Goal: Information Seeking & Learning: Learn about a topic

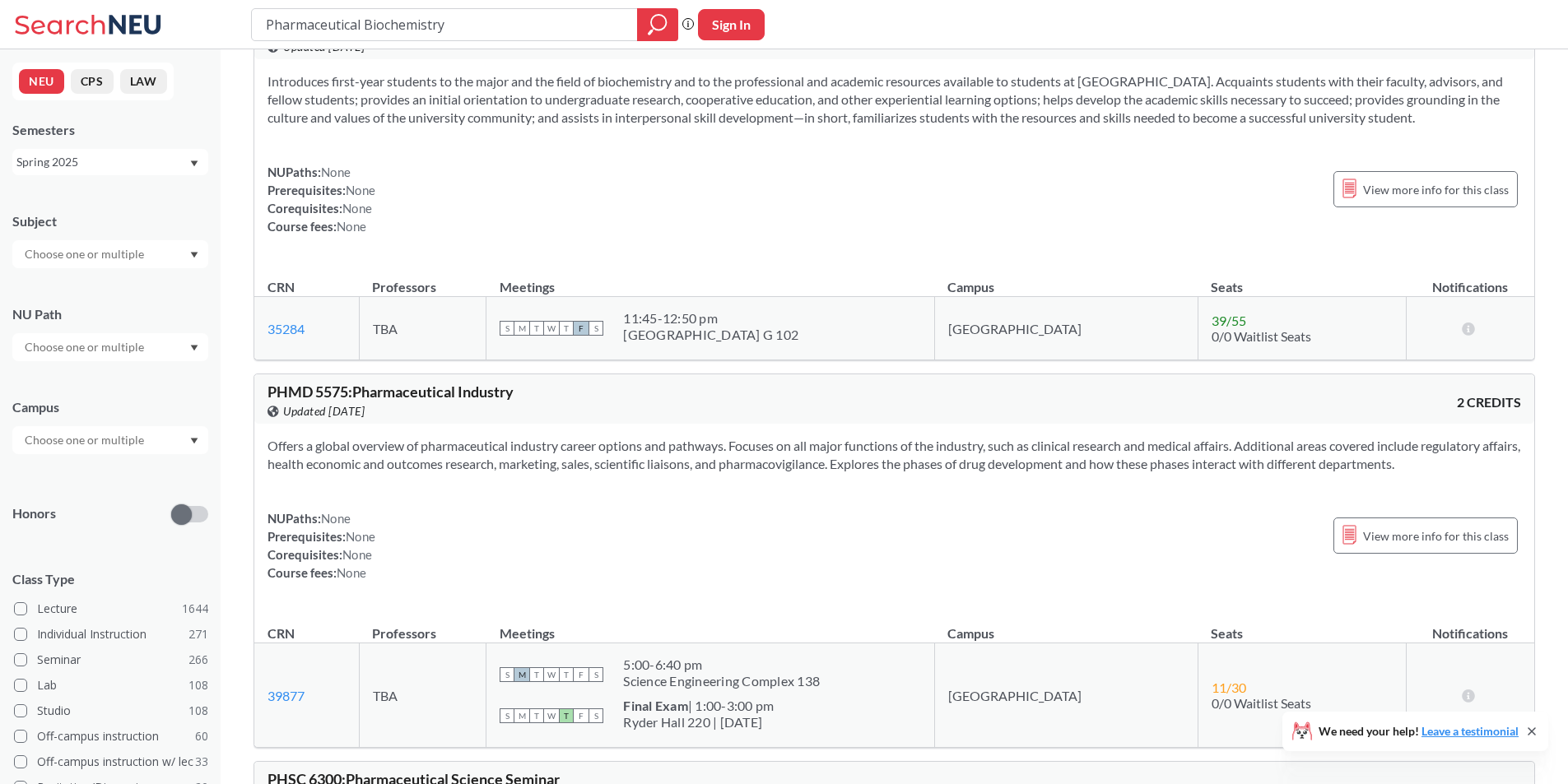
scroll to position [2076, 0]
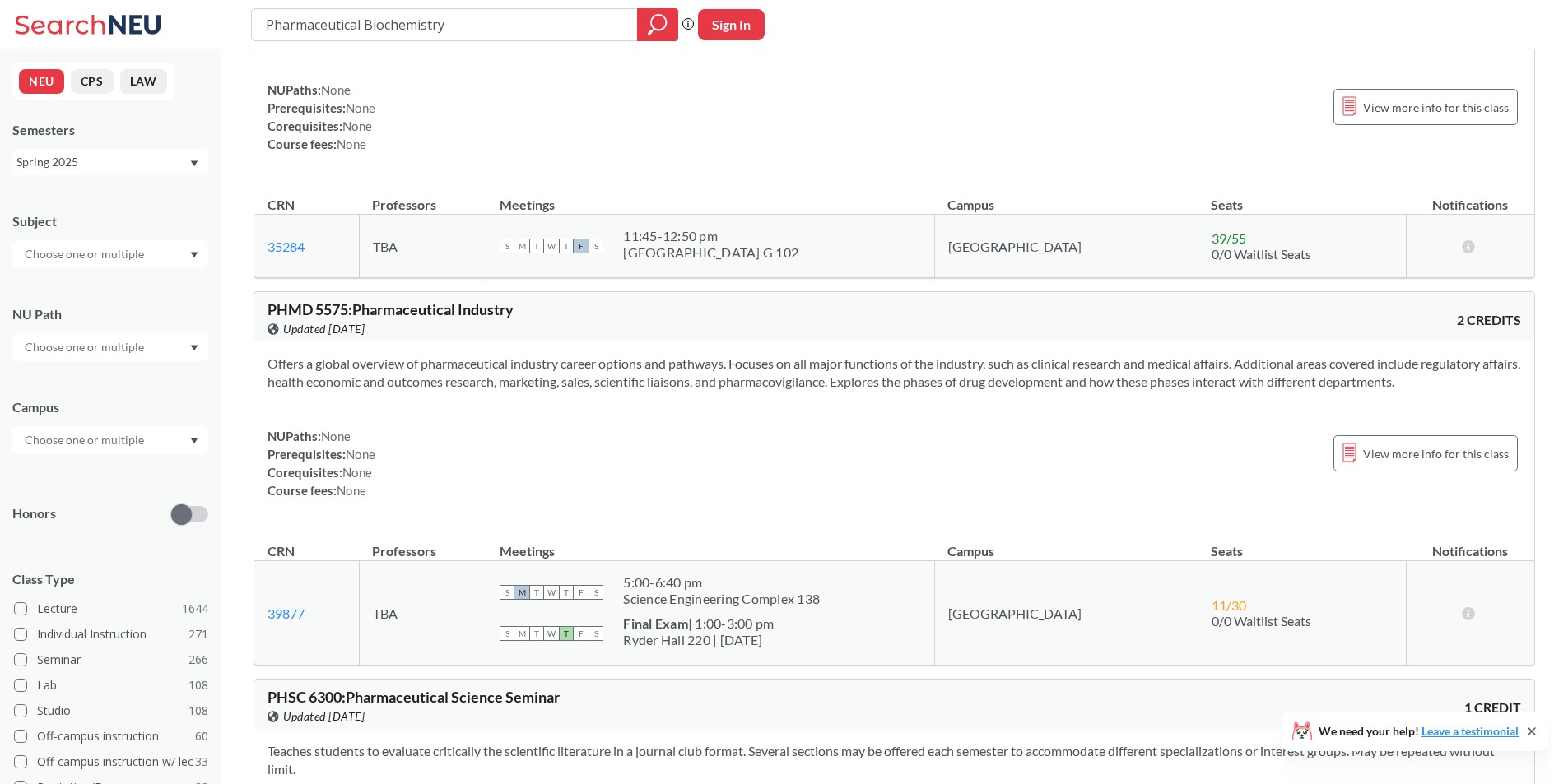
drag, startPoint x: 833, startPoint y: 633, endPoint x: 687, endPoint y: 597, distance: 150.4
click at [690, 598] on td "S M T W T F S 5:00 - 6:40 pm Science Engineering Complex 138 S M T W T F S Fina…" at bounding box center [710, 613] width 448 height 105
click at [687, 597] on div "Science Engineering Complex 138" at bounding box center [722, 599] width 197 height 16
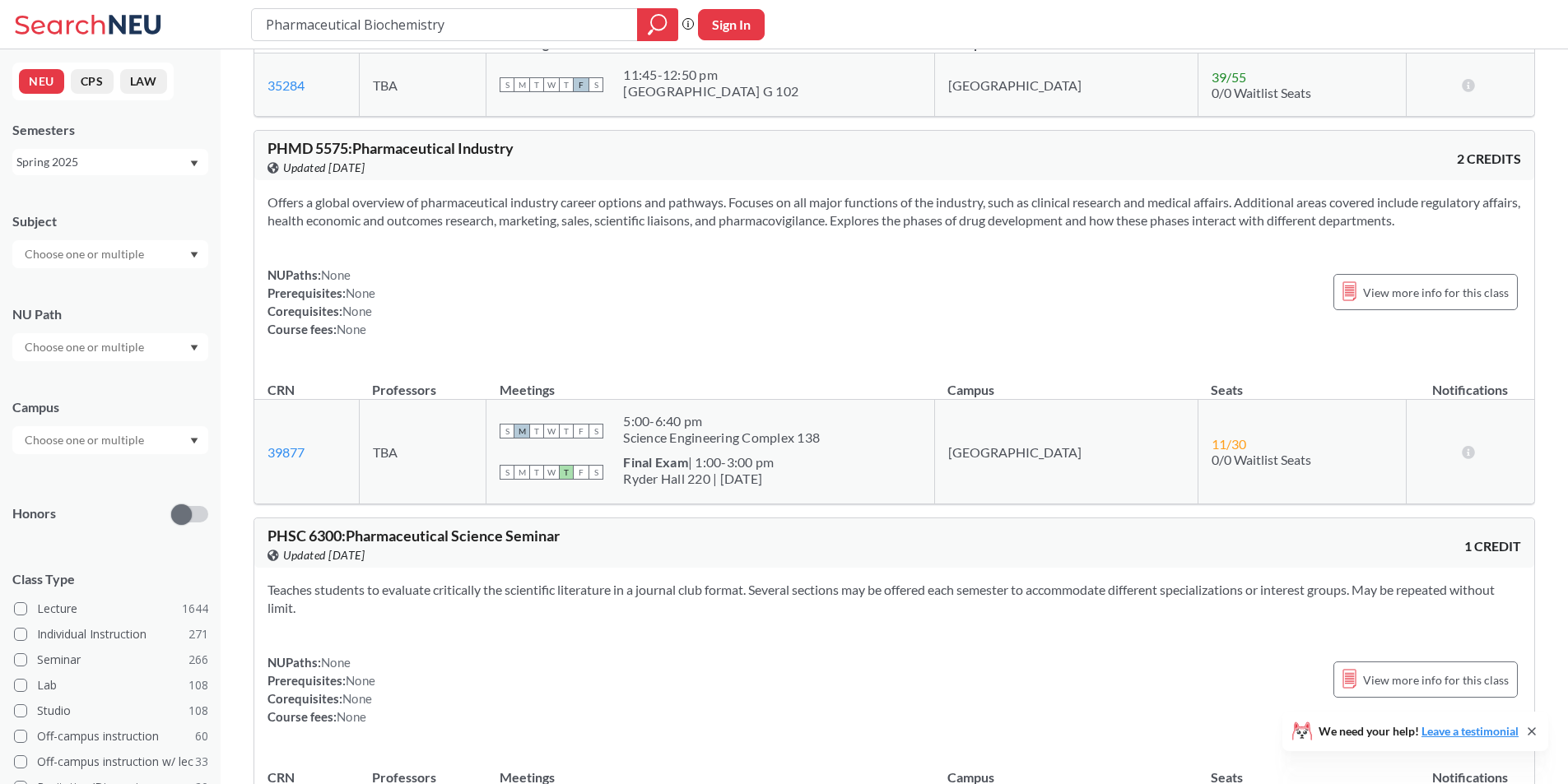
scroll to position [2240, 0]
click at [1212, 440] on span "11 / 30" at bounding box center [1229, 440] width 34 height 15
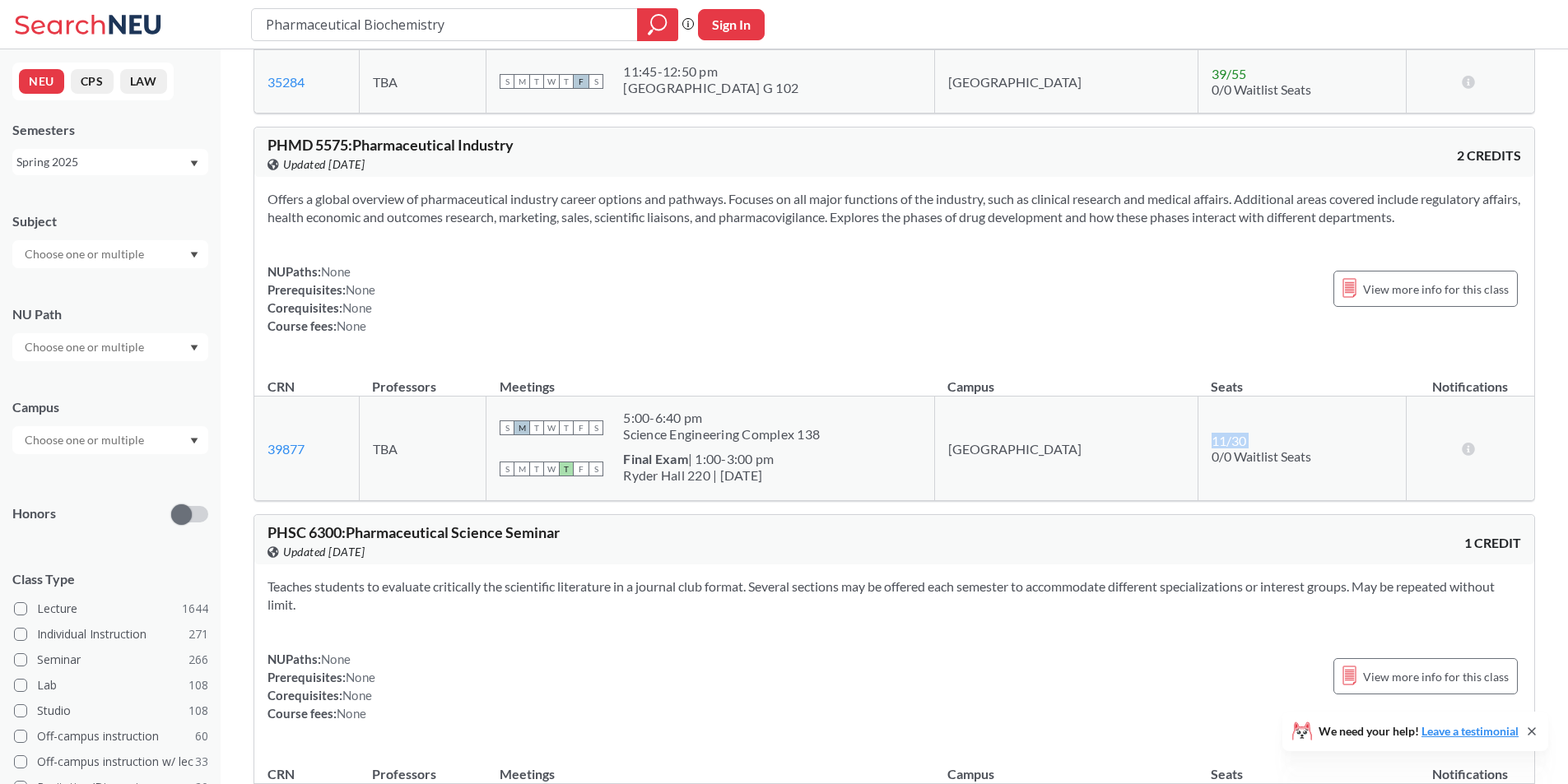
click at [1212, 451] on span "0/0 Waitlist Seats" at bounding box center [1262, 455] width 99 height 15
click at [1463, 447] on icon at bounding box center [1469, 448] width 15 height 14
click at [1464, 447] on icon at bounding box center [1469, 448] width 15 height 14
click at [299, 448] on link "39877" at bounding box center [286, 448] width 37 height 15
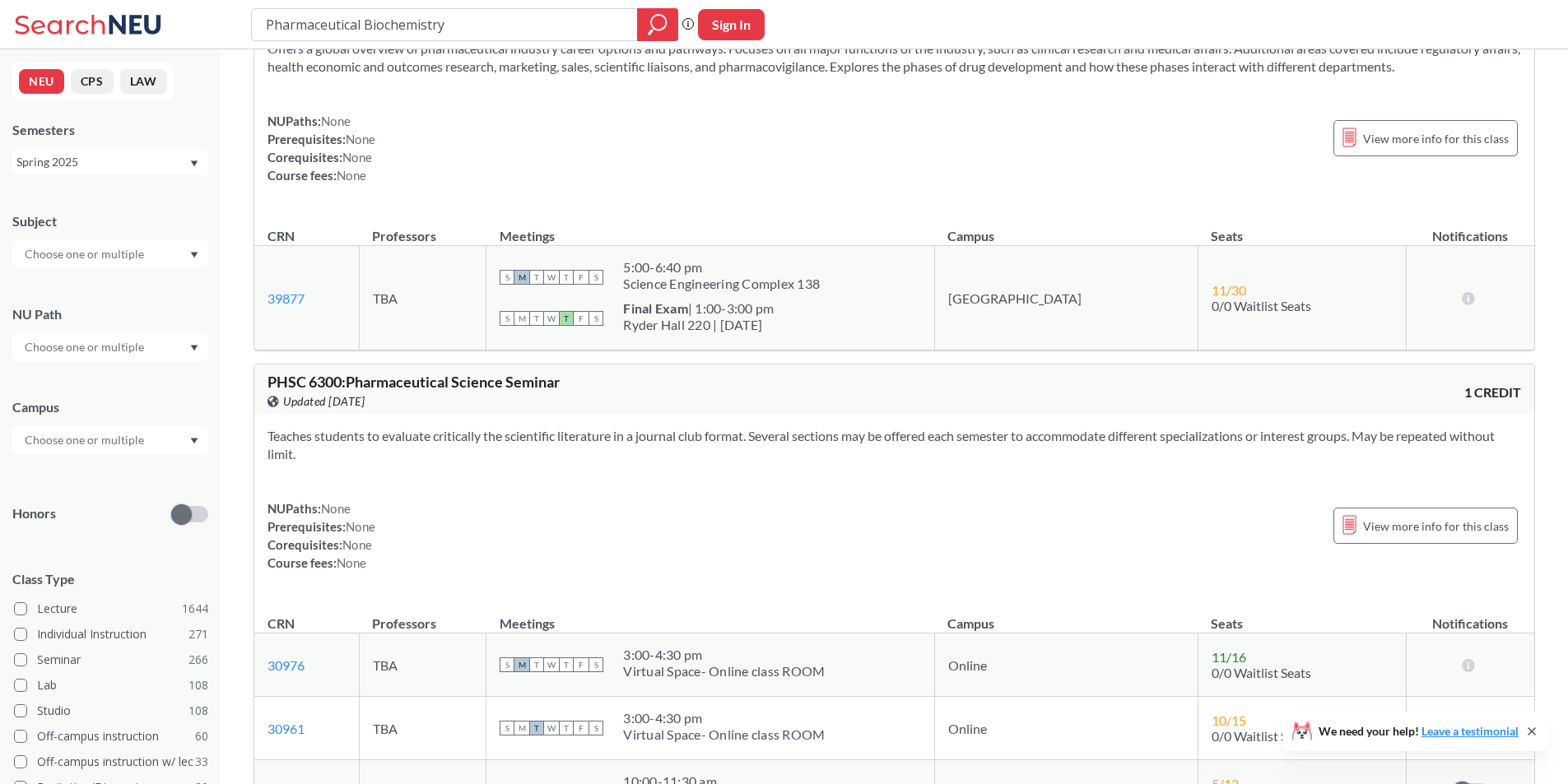
scroll to position [2487, 0]
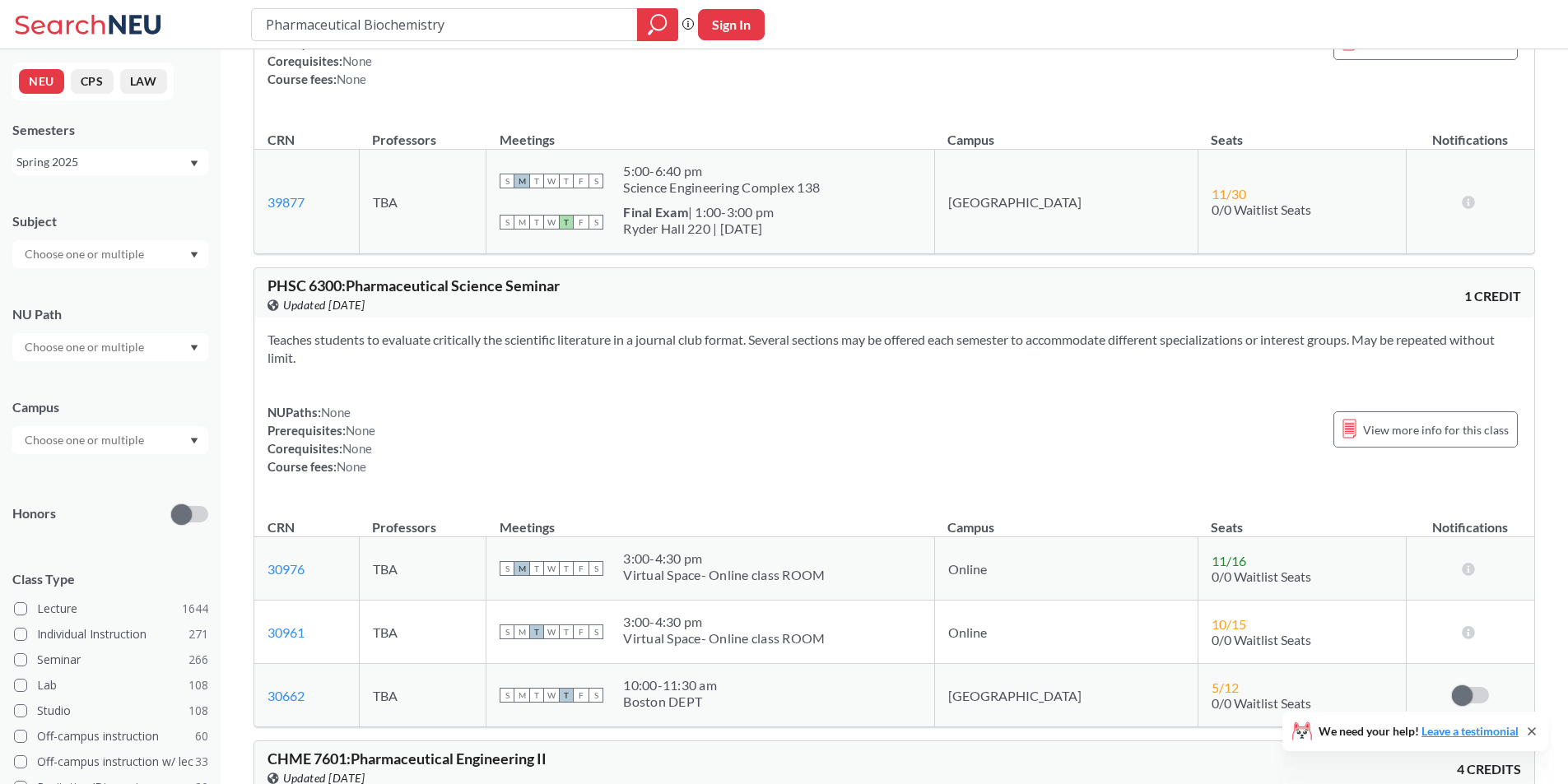
click at [337, 341] on section "Teaches students to evaluate critically the scientific literature in a journal …" at bounding box center [894, 349] width 1253 height 36
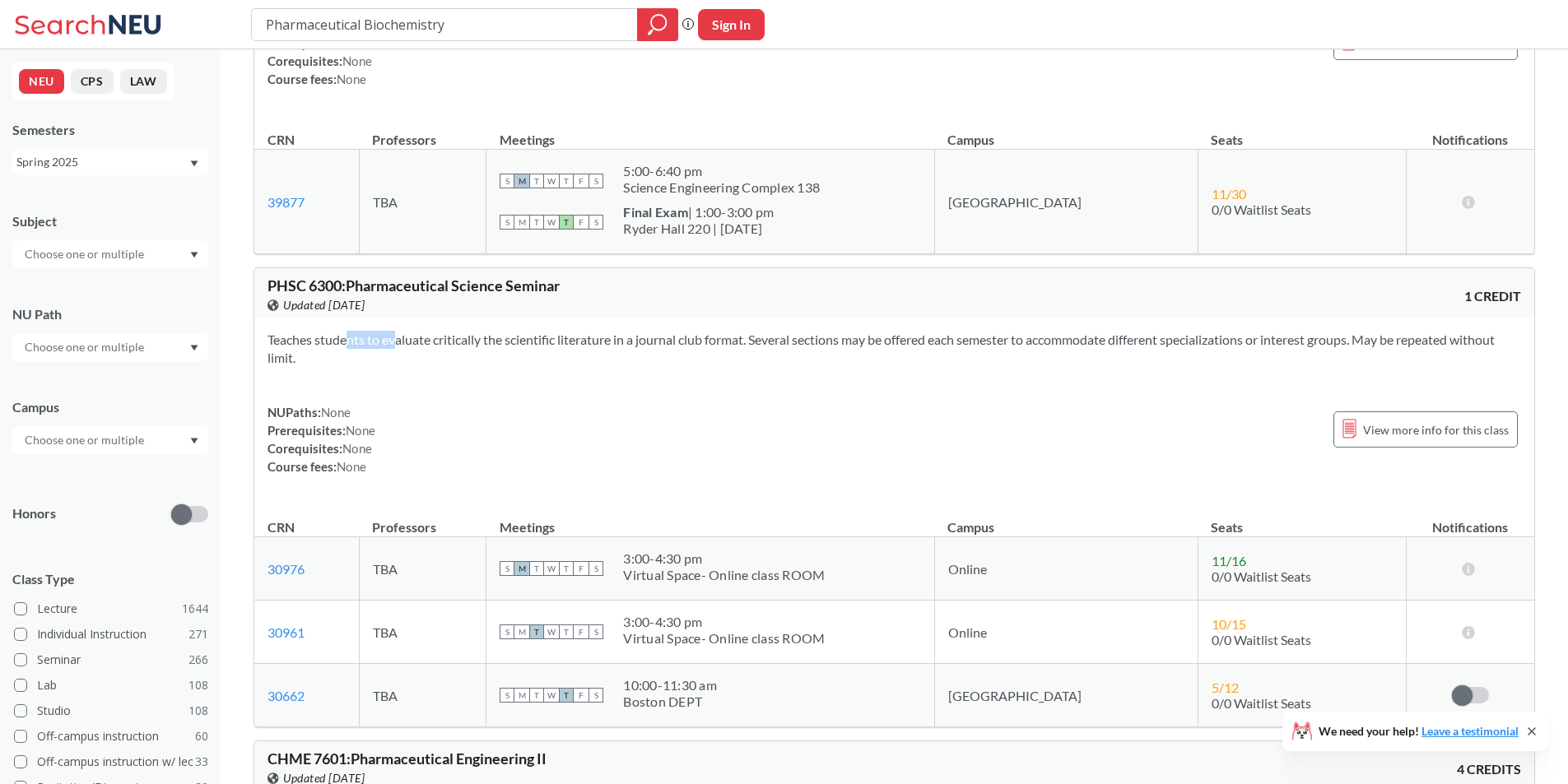
click at [337, 341] on section "Teaches students to evaluate critically the scientific literature in a journal …" at bounding box center [894, 349] width 1253 height 36
click at [405, 377] on div "Teaches students to evaluate critically the scientific literature in a journal …" at bounding box center [894, 410] width 1280 height 184
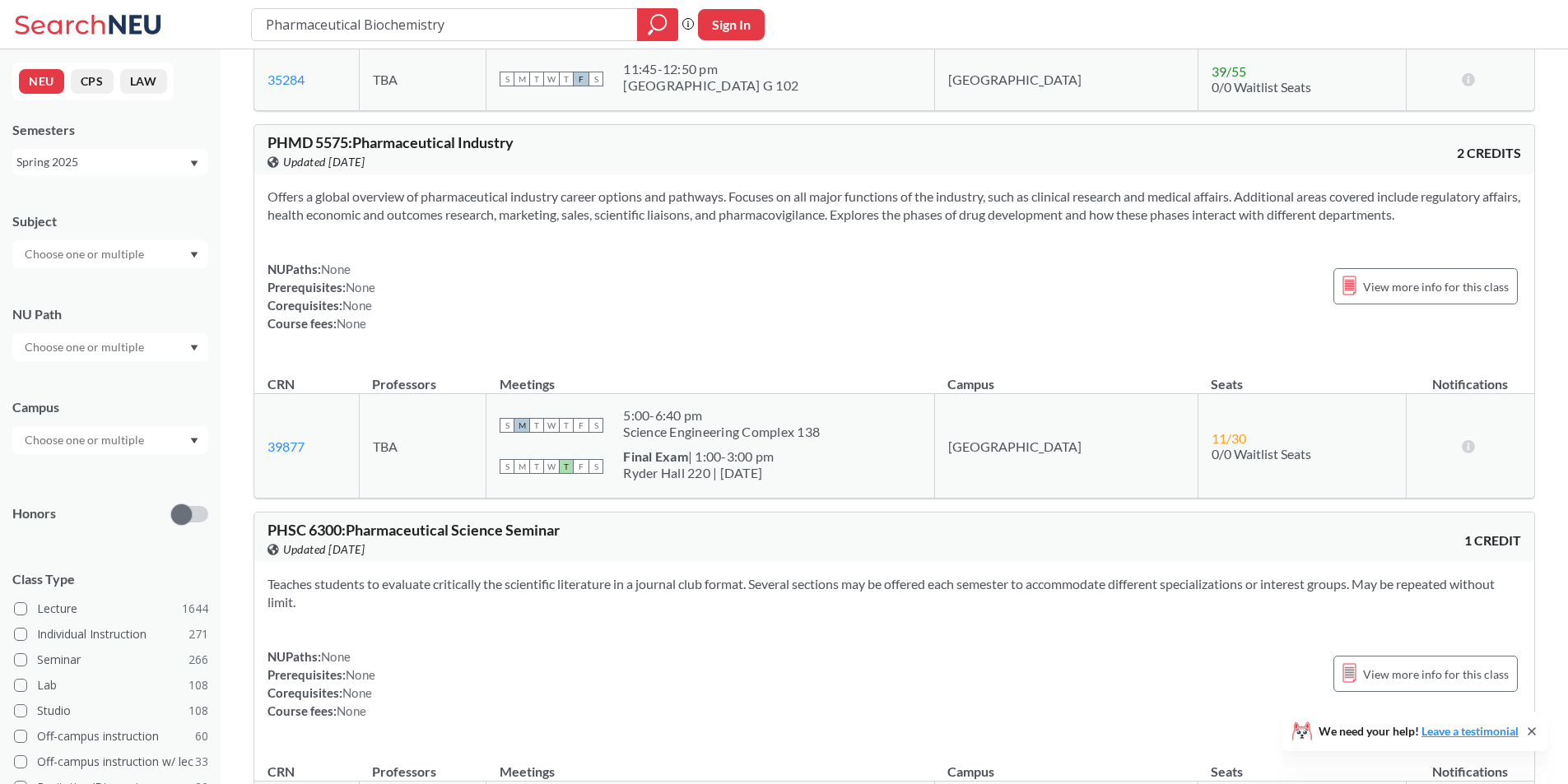
scroll to position [2240, 0]
click at [292, 203] on section "Offers a global overview of pharmaceutical industry career options and pathways…" at bounding box center [894, 208] width 1253 height 36
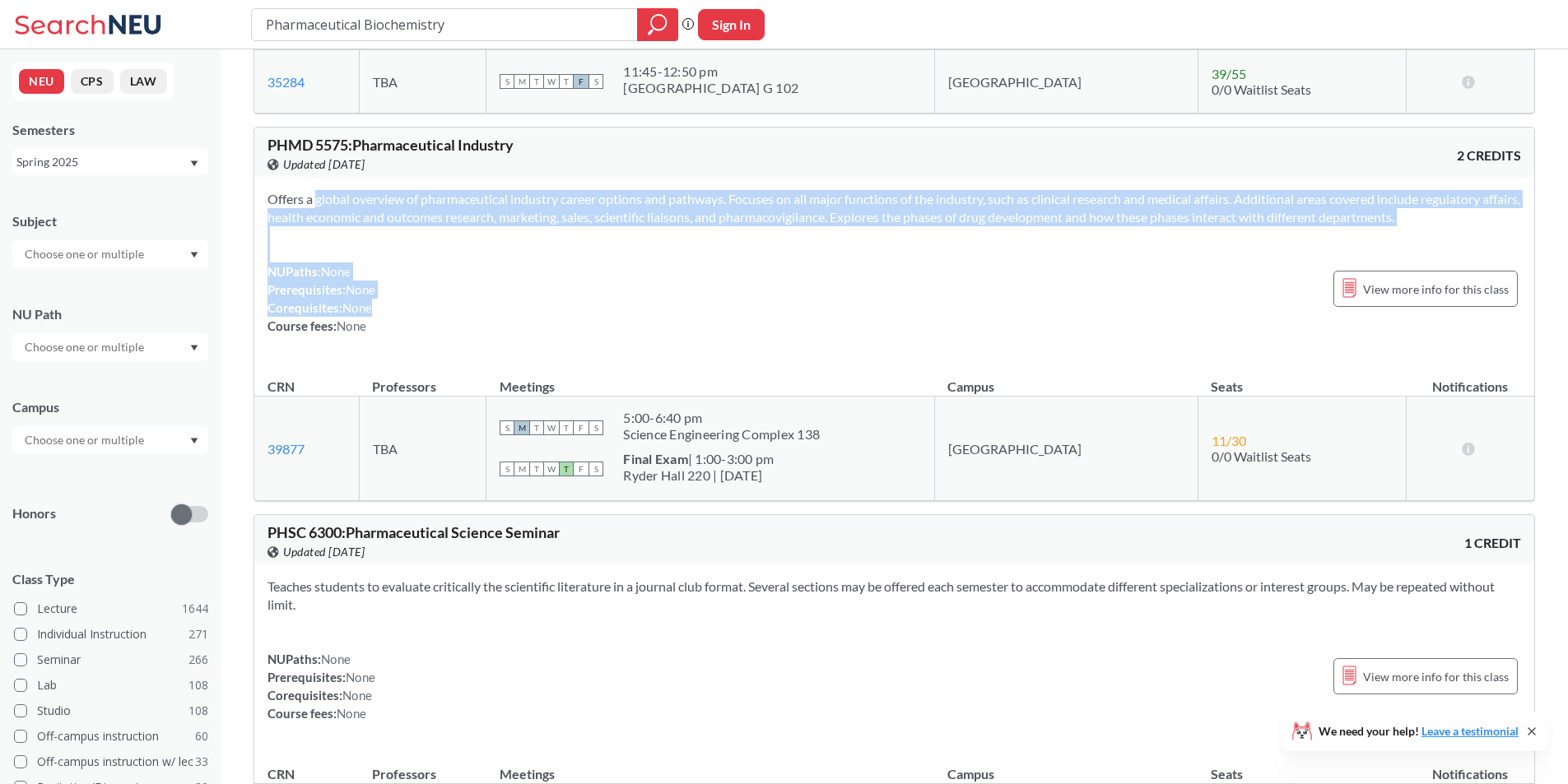
drag, startPoint x: 291, startPoint y: 195, endPoint x: 411, endPoint y: 300, distance: 159.5
click at [411, 300] on div "Offers a global overview of pharmaceutical industry career options and pathways…" at bounding box center [894, 269] width 1280 height 184
click at [411, 300] on div "NUPaths: None Prerequisites: None Corequisites: None Course fees: None View mor…" at bounding box center [894, 299] width 1253 height 72
